Goal: Check status

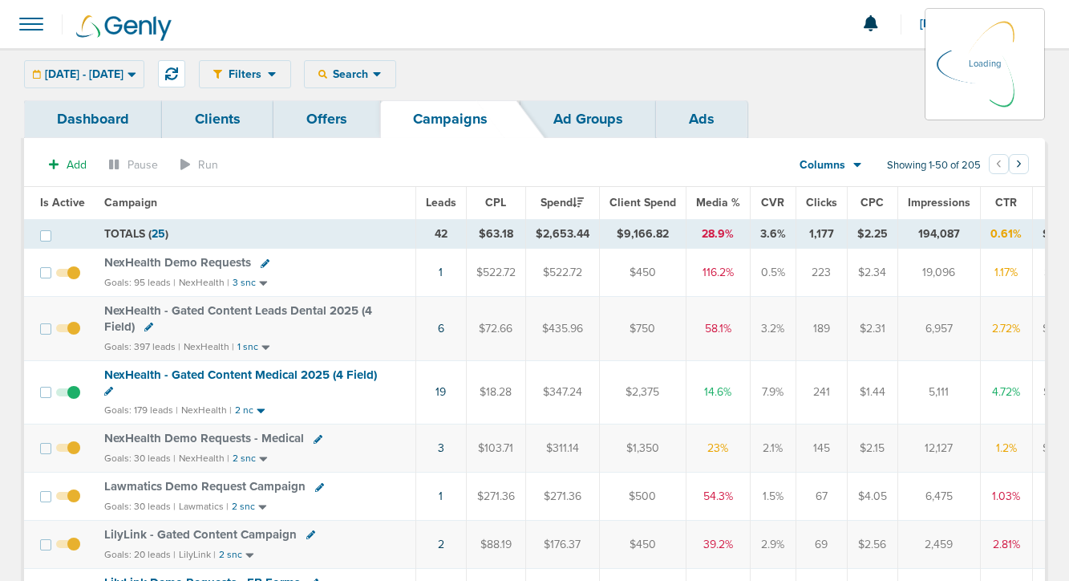
click at [111, 86] on div "[DATE] - [DATE] [DATE] [DATE] Last 7 Days Last 14 Days This Month Last Month Th…" at bounding box center [84, 74] width 120 height 28
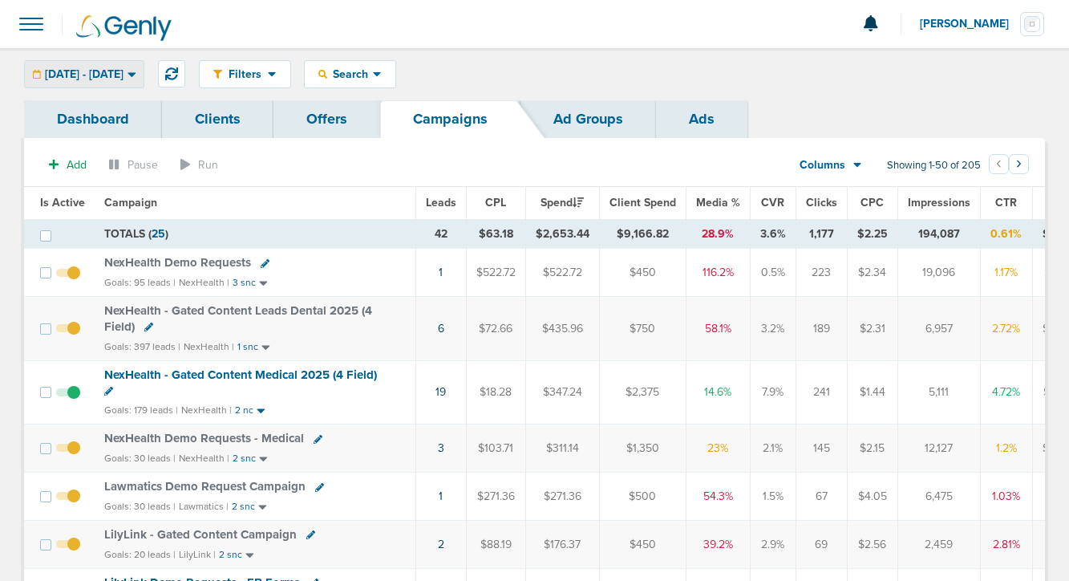
click at [113, 80] on span "[DATE] - [DATE]" at bounding box center [84, 74] width 79 height 11
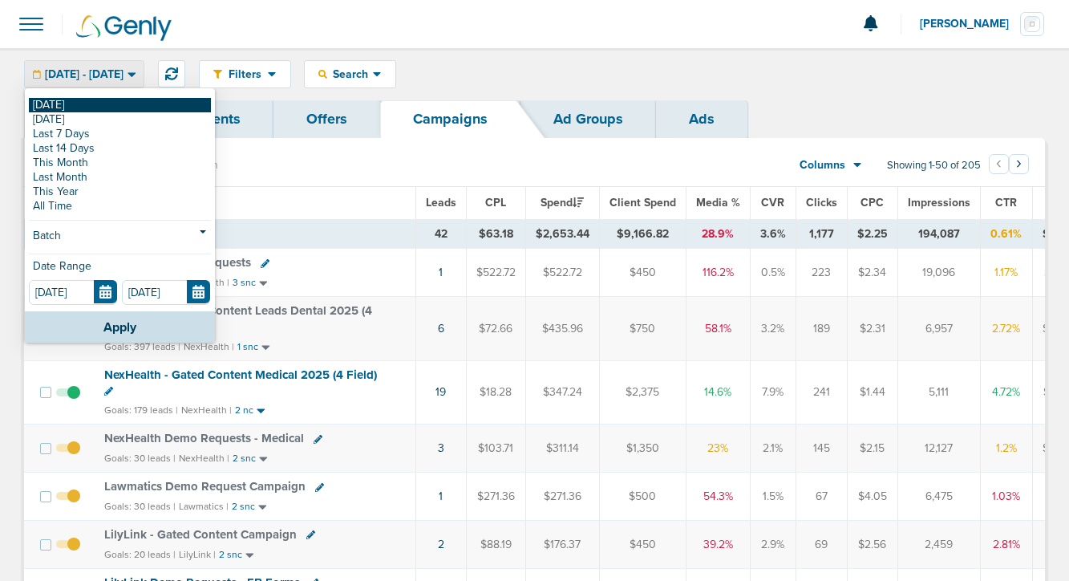
click at [113, 109] on link "[DATE]" at bounding box center [120, 105] width 182 height 14
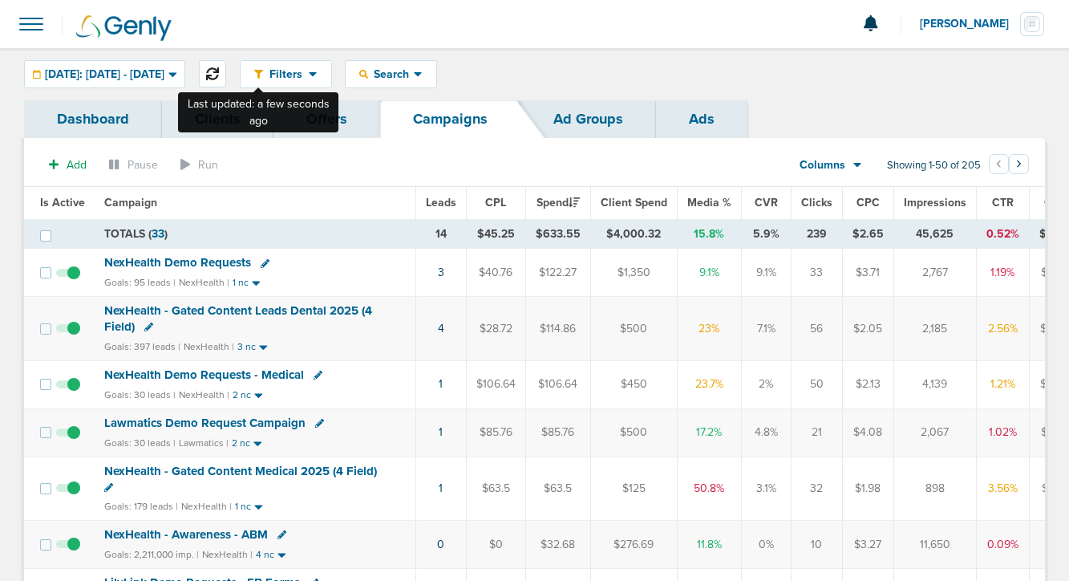
click at [219, 67] on icon at bounding box center [212, 73] width 13 height 13
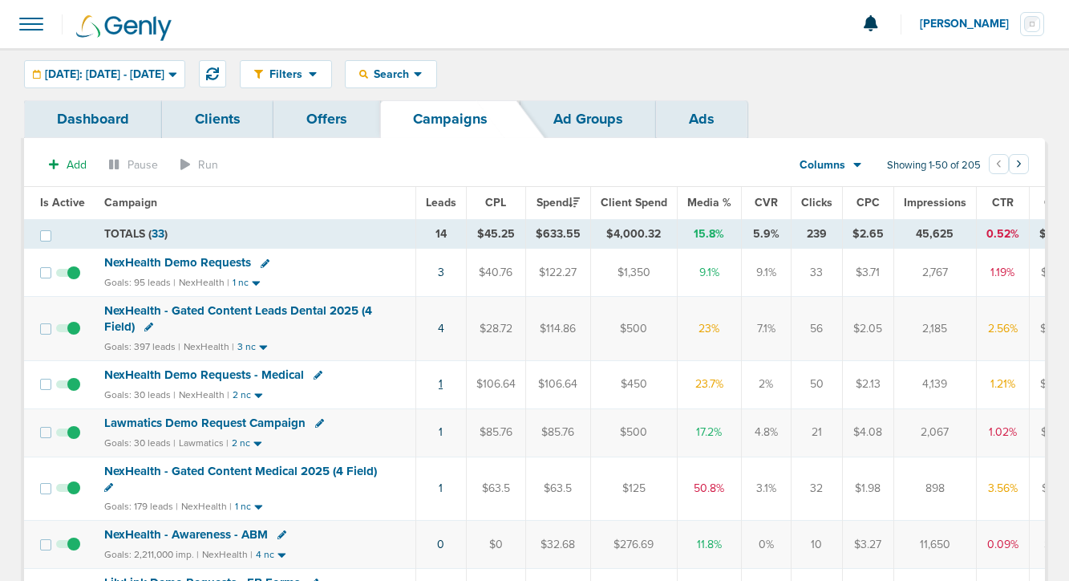
click at [439, 383] on link "1" at bounding box center [441, 384] width 4 height 14
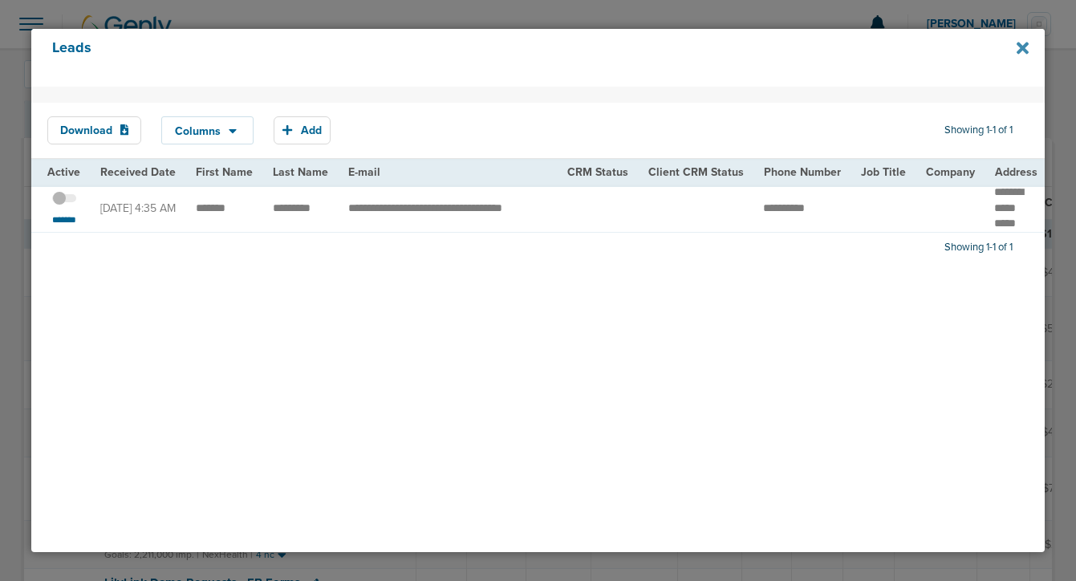
click at [1023, 50] on icon at bounding box center [1022, 49] width 12 height 12
click at [1029, 51] on div "Leads" at bounding box center [537, 58] width 1013 height 58
